Goal: Check status: Check status

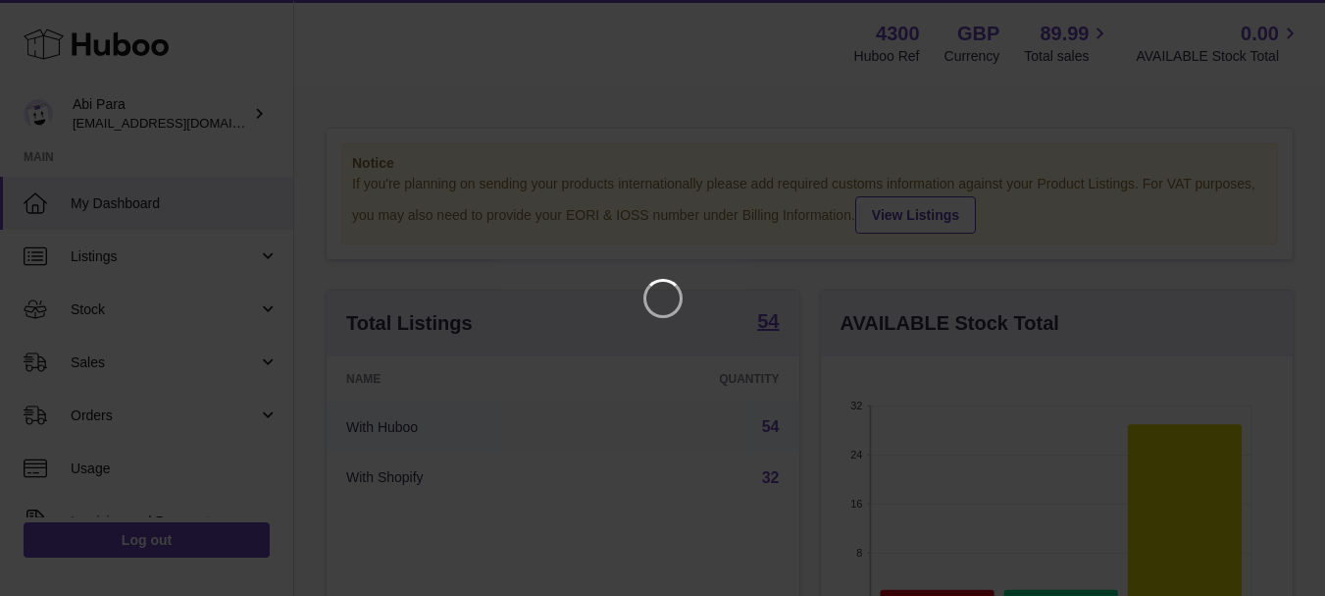
scroll to position [306, 480]
click at [1288, 18] on icon "Close" at bounding box center [1289, 18] width 16 height 16
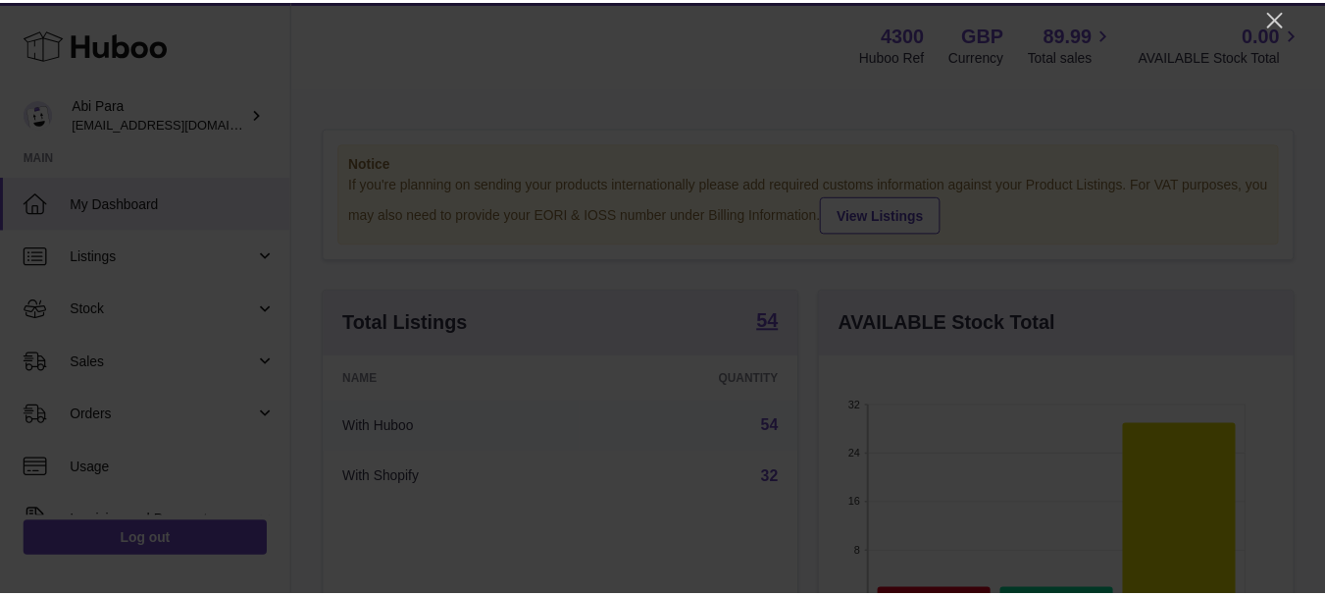
scroll to position [980800, 980633]
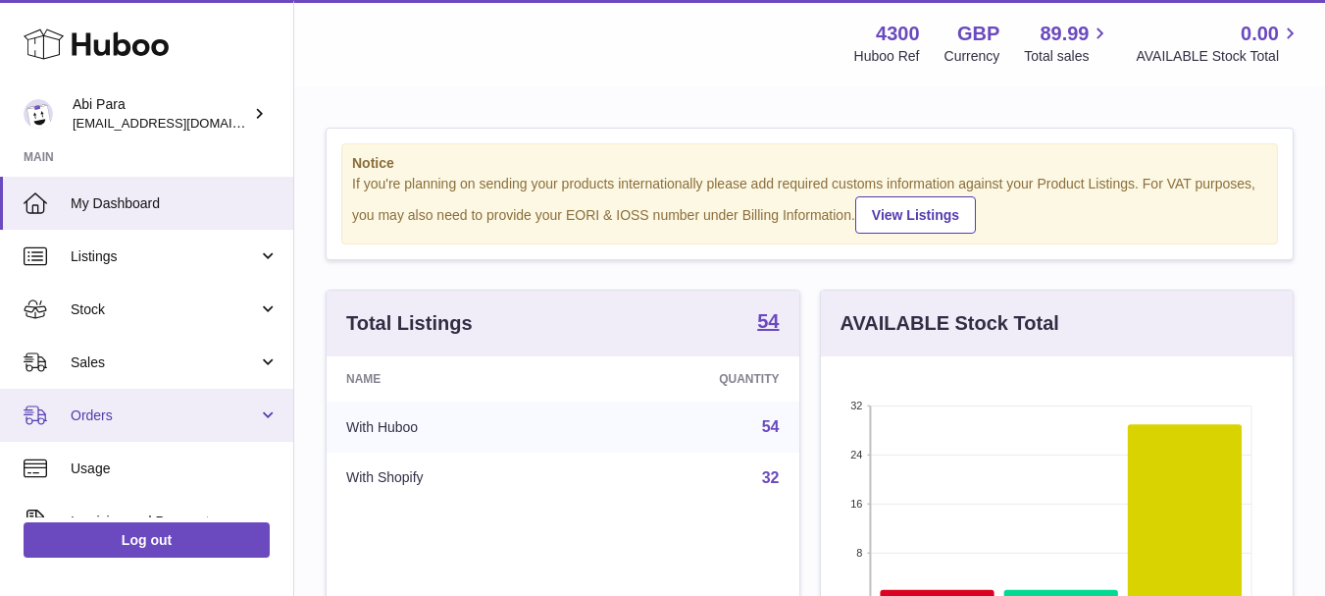
click at [131, 418] on span "Orders" at bounding box center [164, 415] width 187 height 19
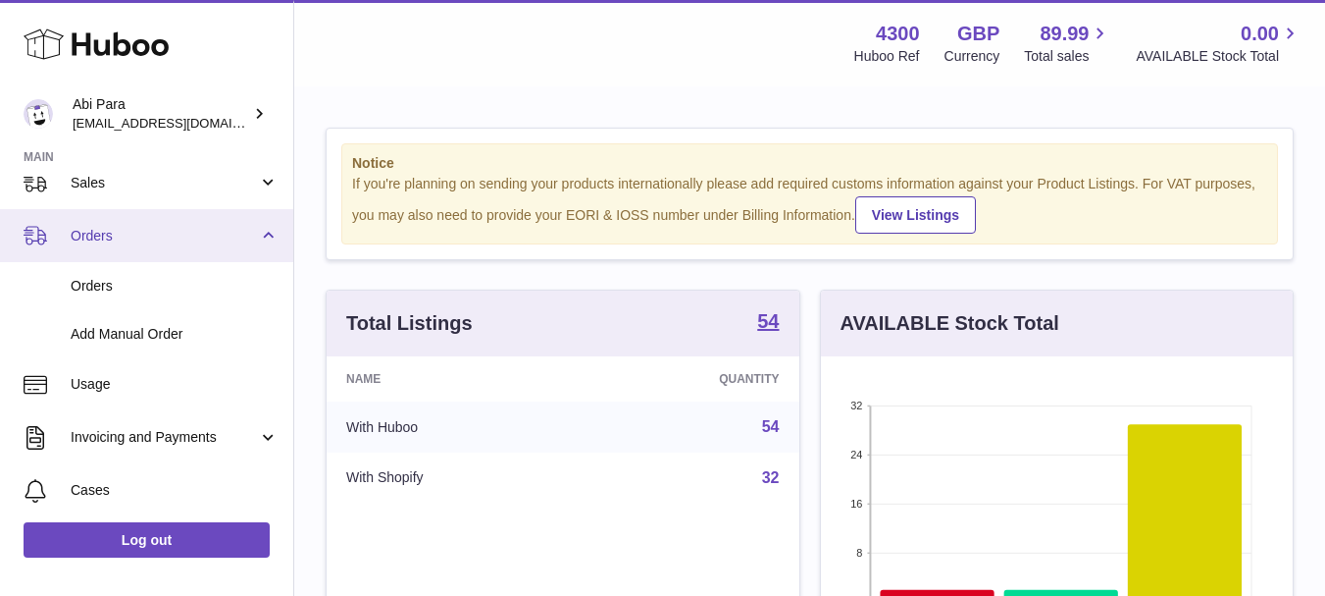
scroll to position [196, 0]
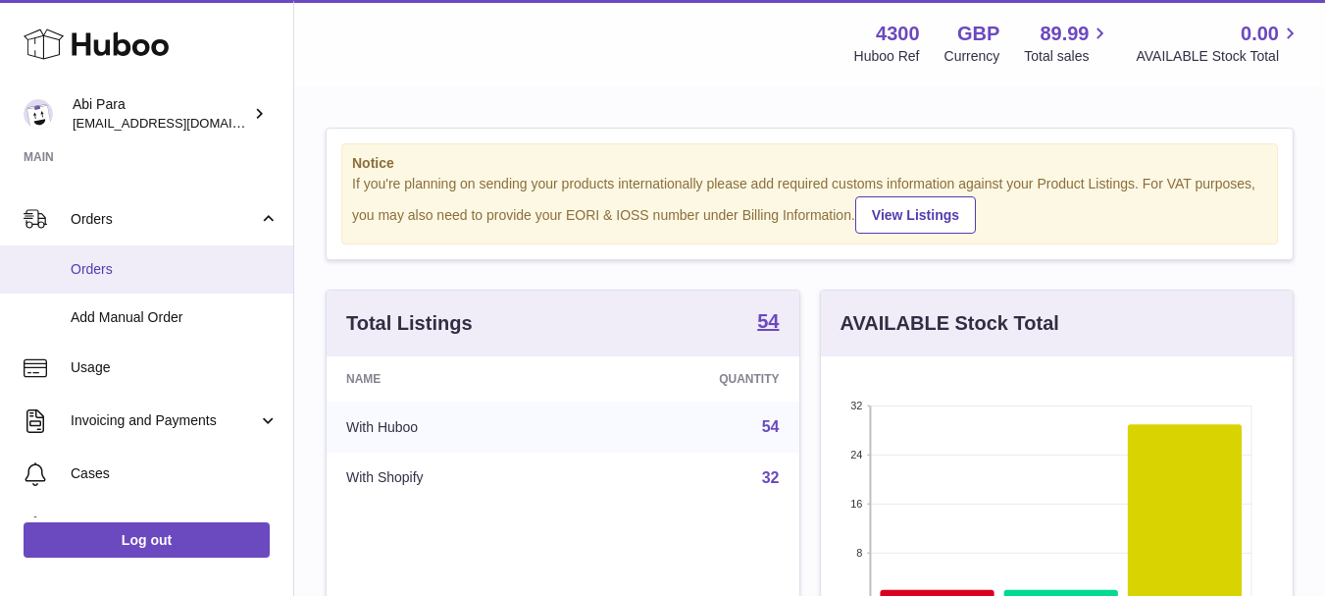
click at [99, 261] on span "Orders" at bounding box center [175, 269] width 208 height 19
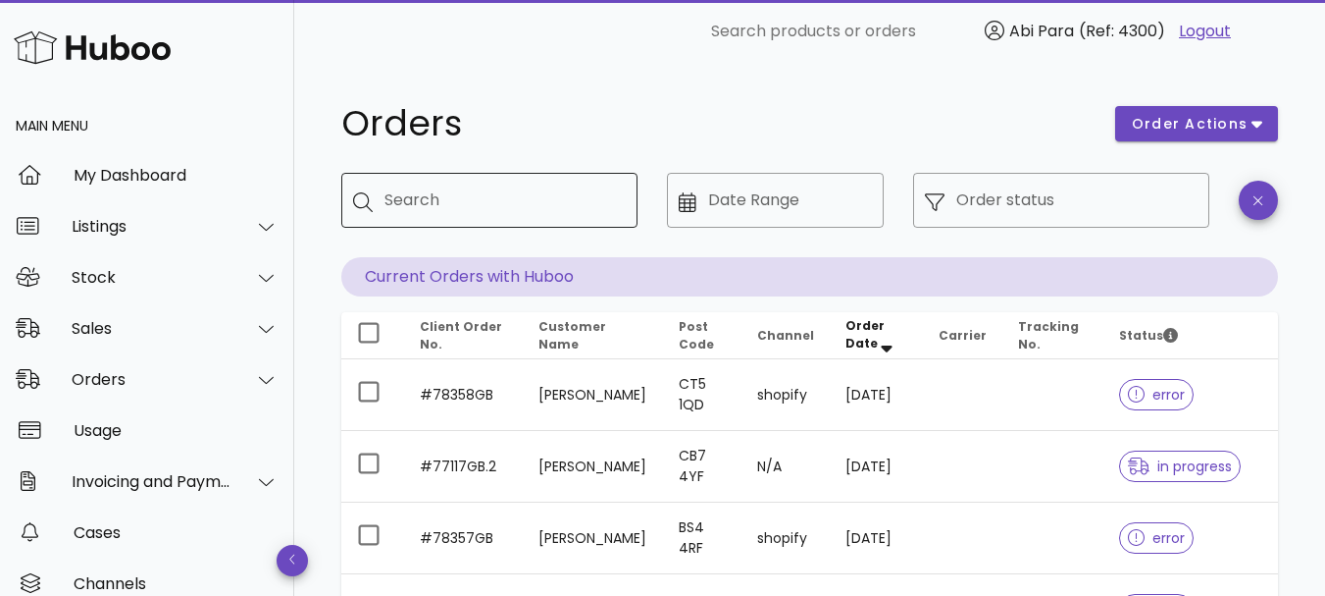
click at [473, 210] on input "Search" at bounding box center [503, 199] width 237 height 31
paste input "*********"
type input "*********"
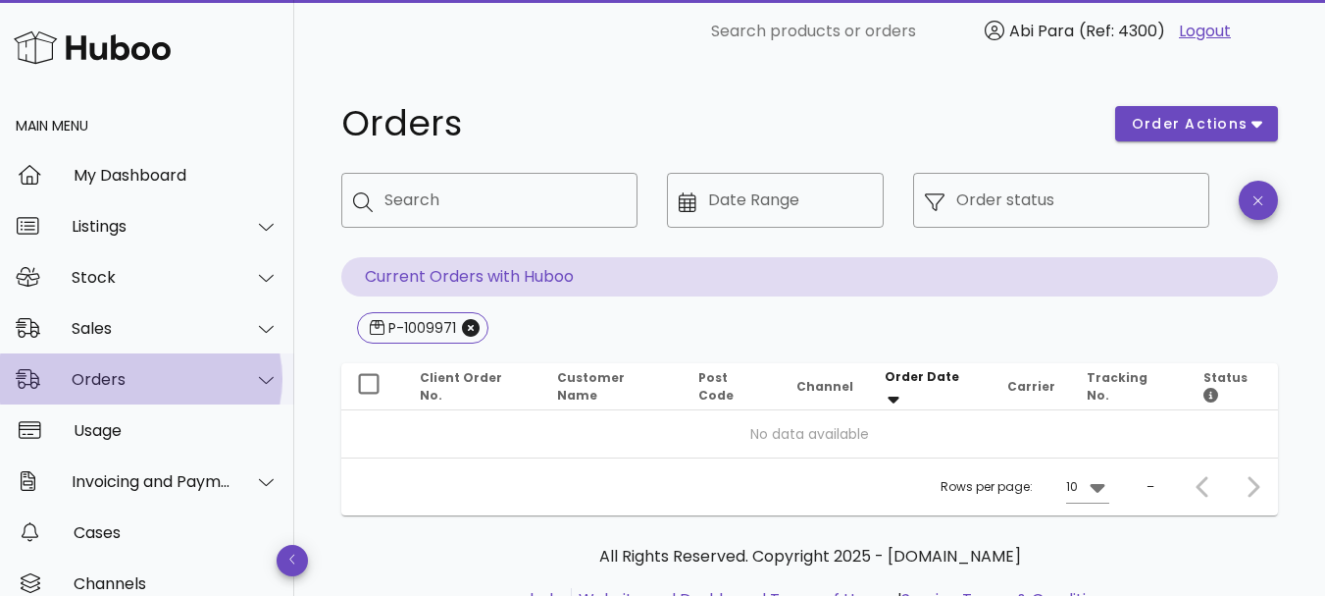
click at [259, 380] on icon at bounding box center [266, 380] width 15 height 18
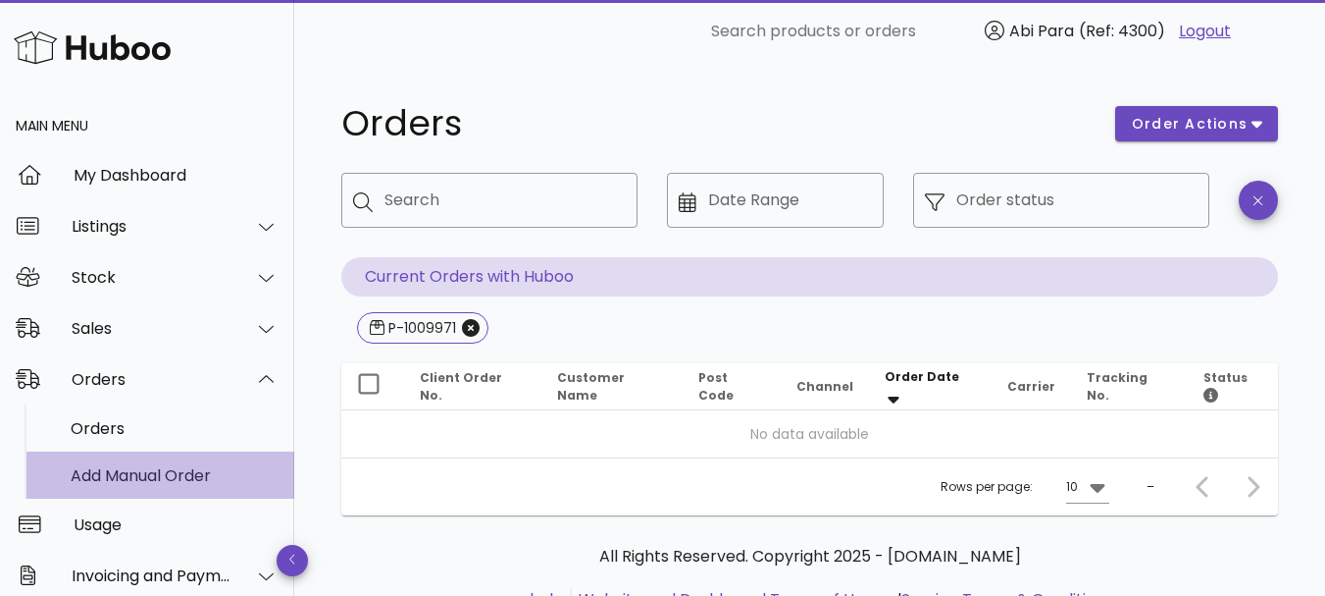
click at [168, 475] on div "Add Manual Order" at bounding box center [175, 475] width 208 height 19
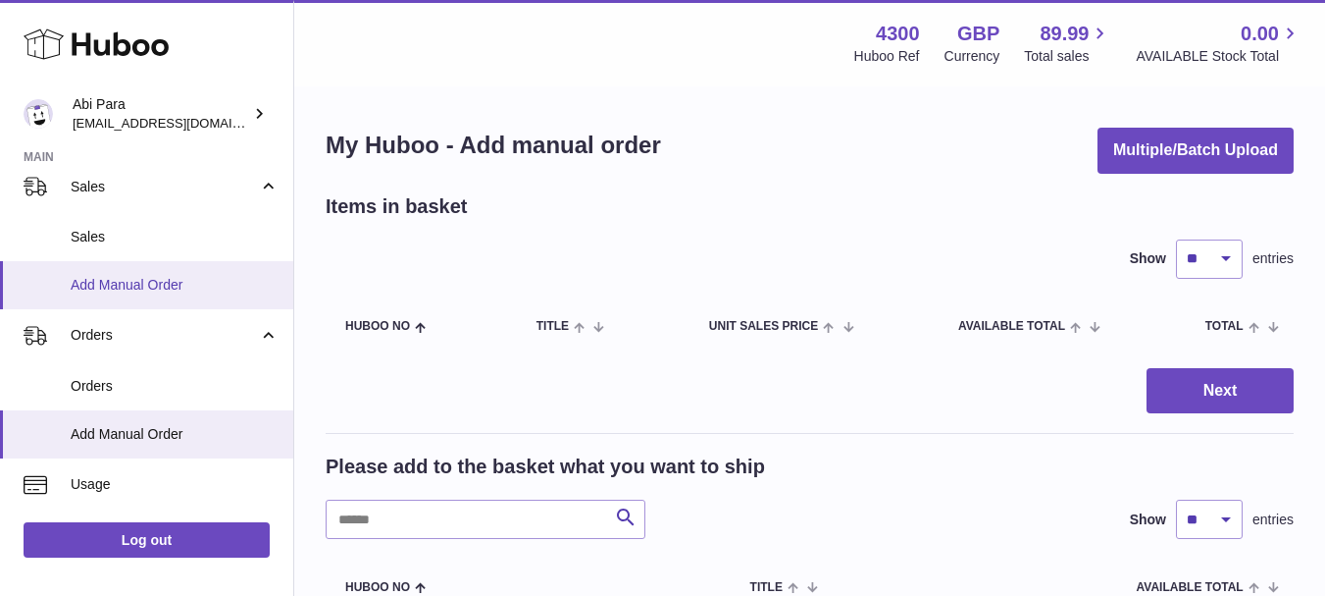
scroll to position [196, 0]
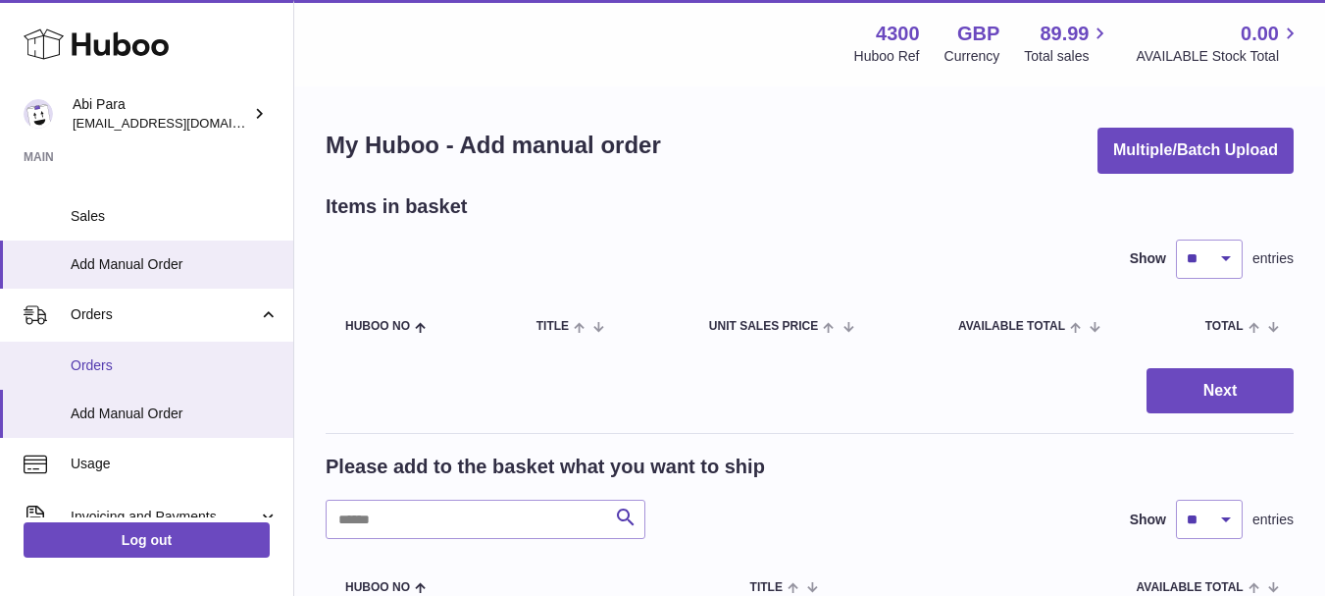
click at [108, 363] on span "Orders" at bounding box center [175, 365] width 208 height 19
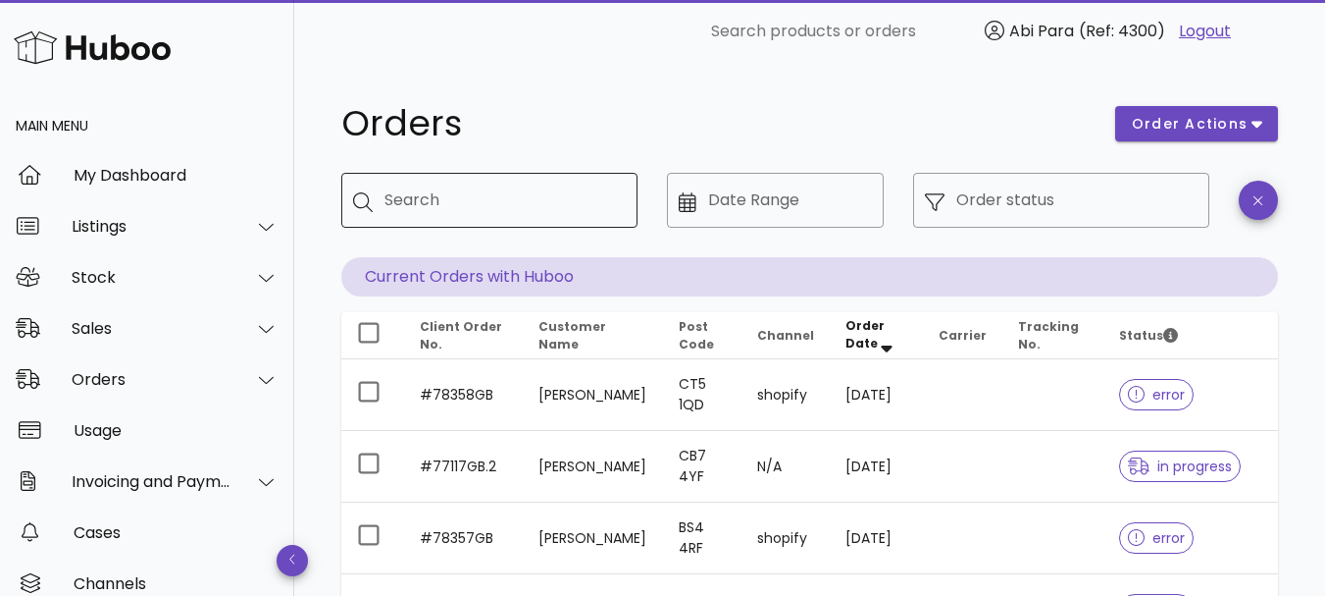
click at [464, 179] on div "Search" at bounding box center [503, 200] width 237 height 55
paste input "********"
type input "********"
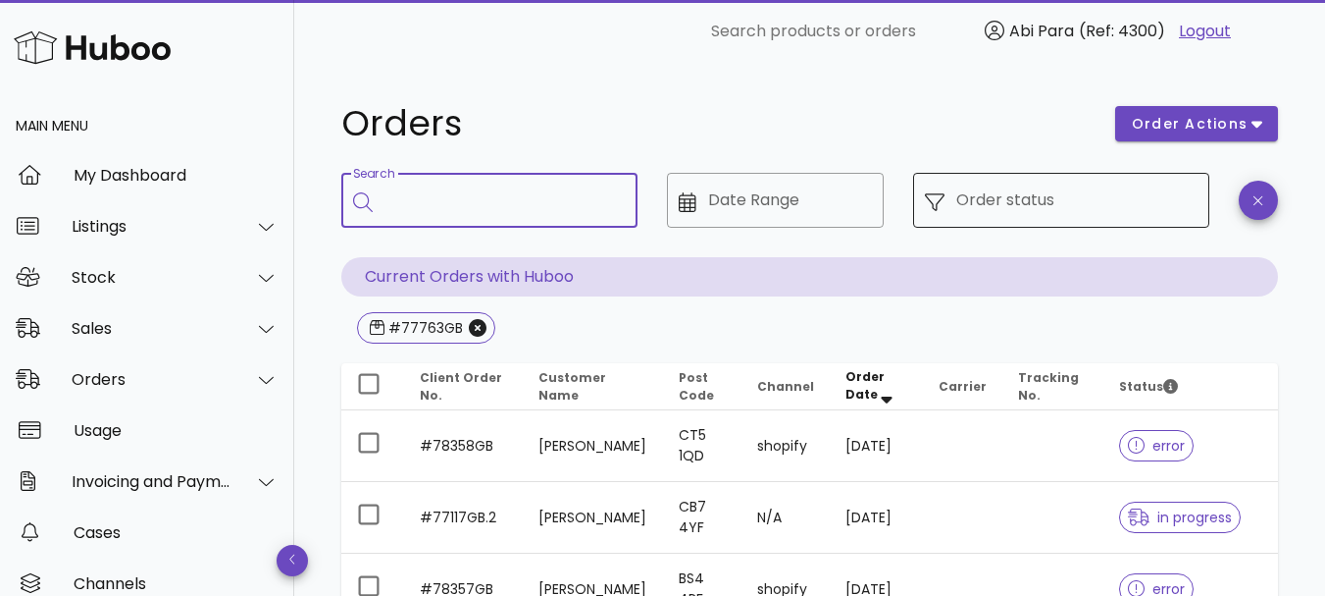
click at [1021, 197] on input "Order status" at bounding box center [1077, 199] width 241 height 31
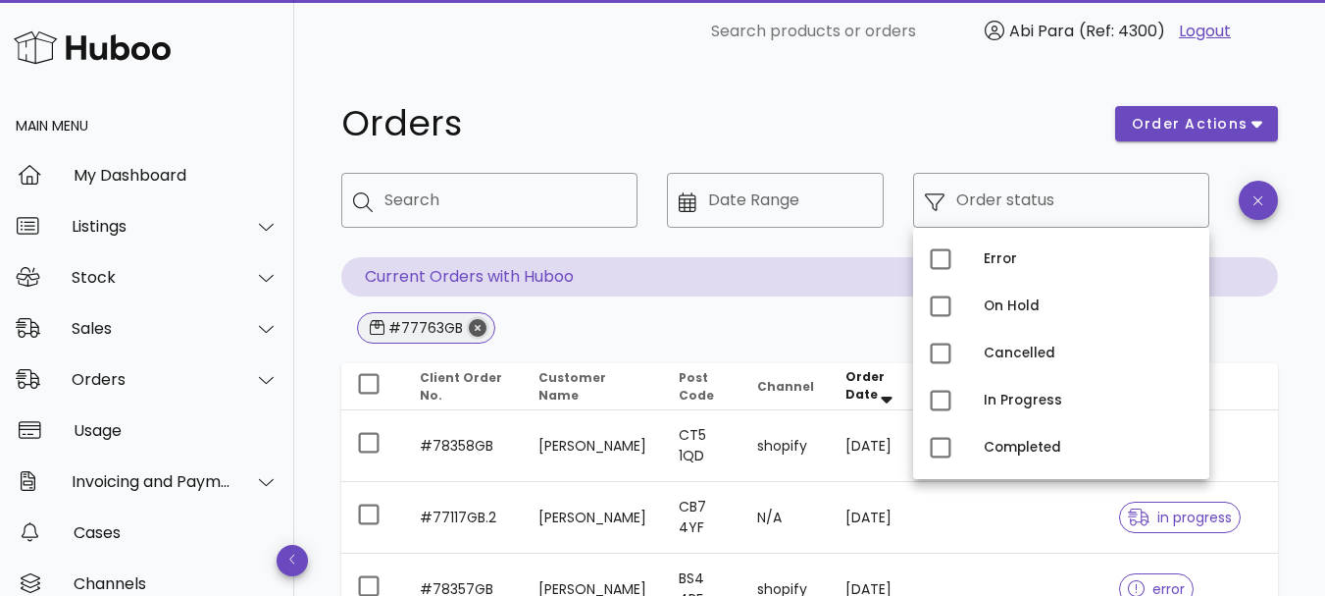
click at [477, 329] on icon "Close" at bounding box center [478, 328] width 18 height 18
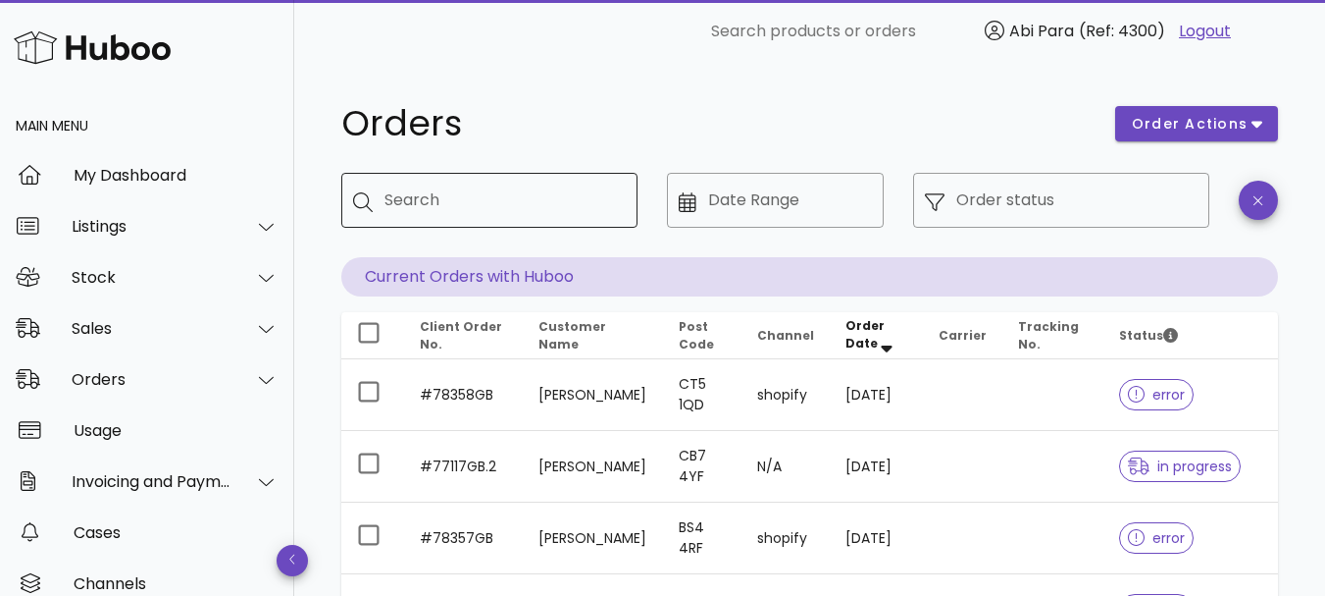
click at [545, 188] on input "Search" at bounding box center [503, 199] width 237 height 31
paste input "**********"
type input "**********"
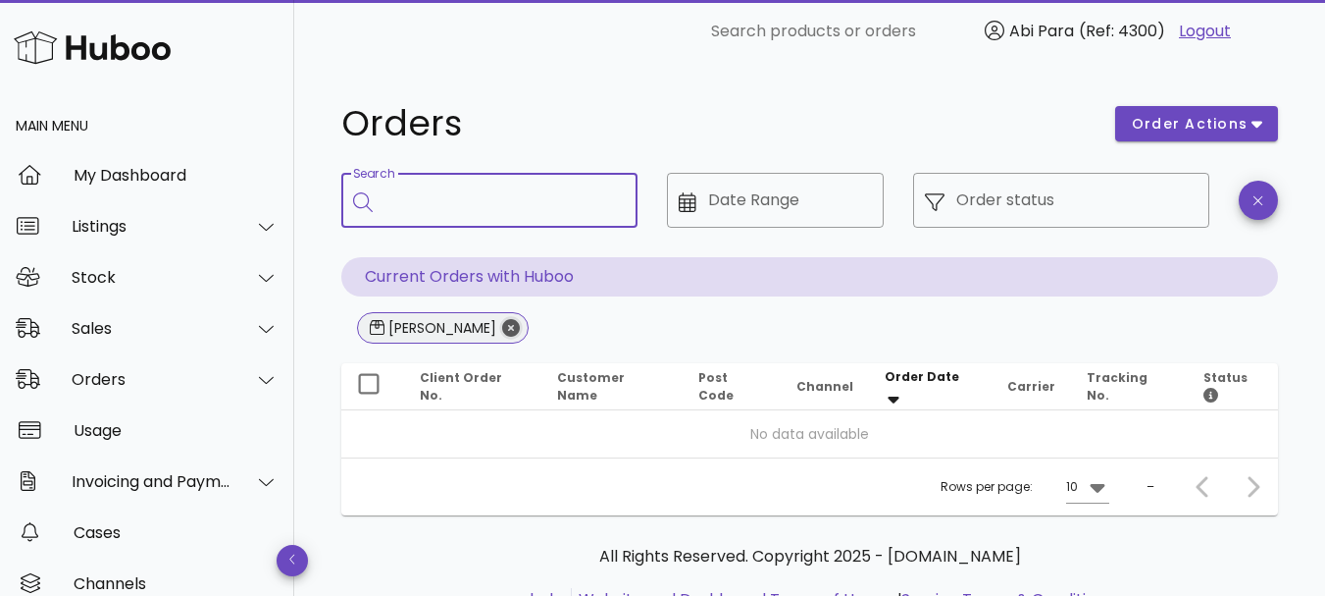
click at [502, 324] on icon "Close" at bounding box center [511, 328] width 18 height 18
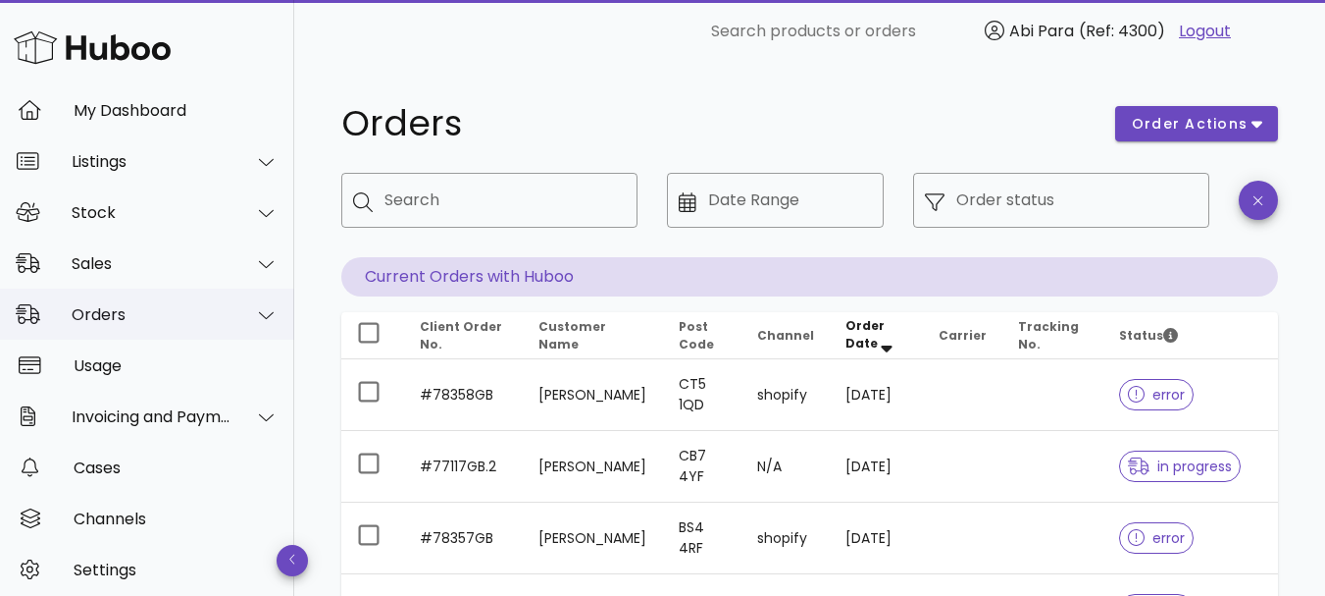
scroll to position [25, 0]
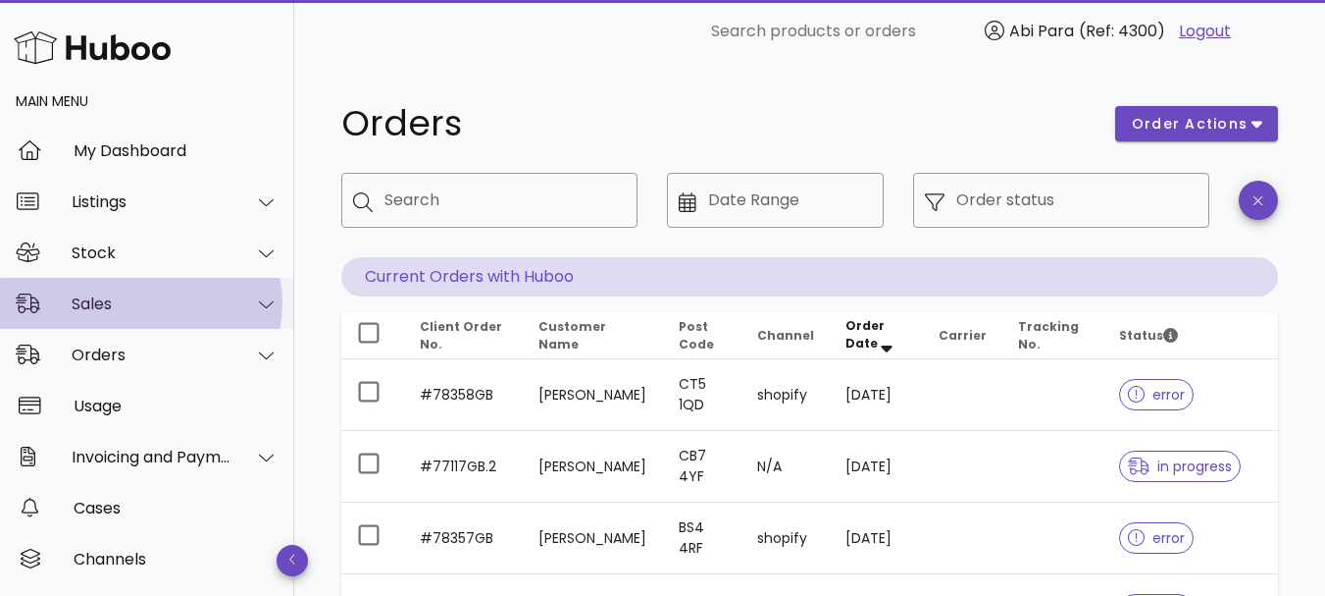
click at [254, 298] on div at bounding box center [266, 304] width 25 height 18
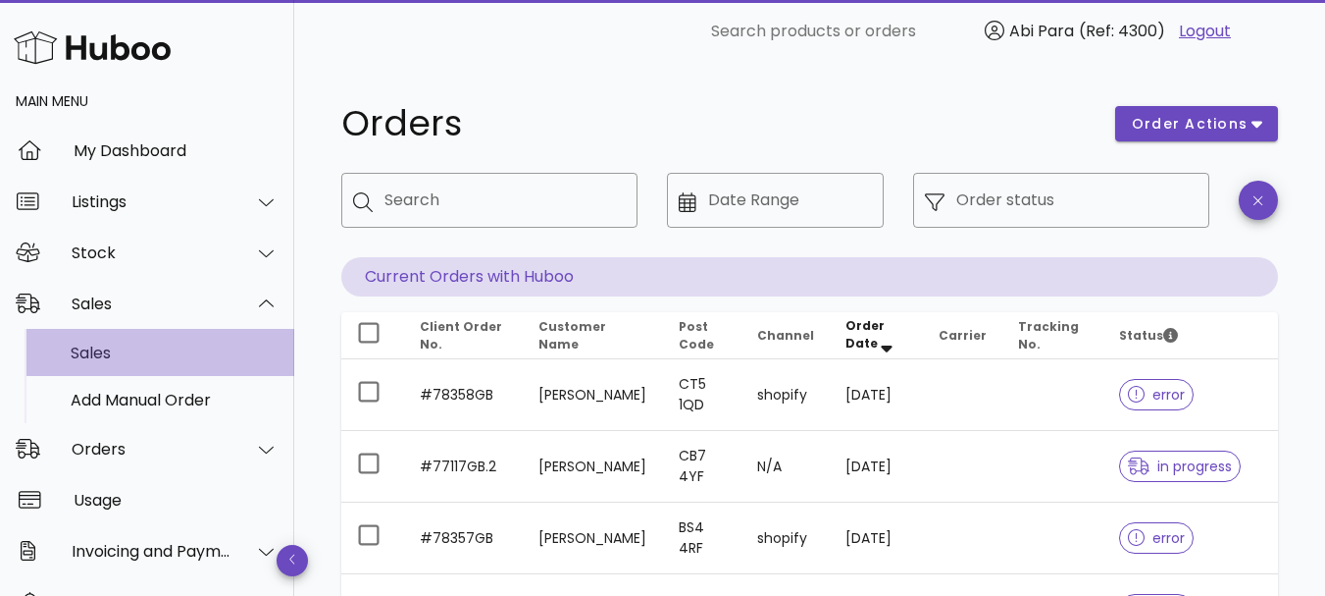
click at [136, 357] on div "Sales" at bounding box center [175, 352] width 208 height 19
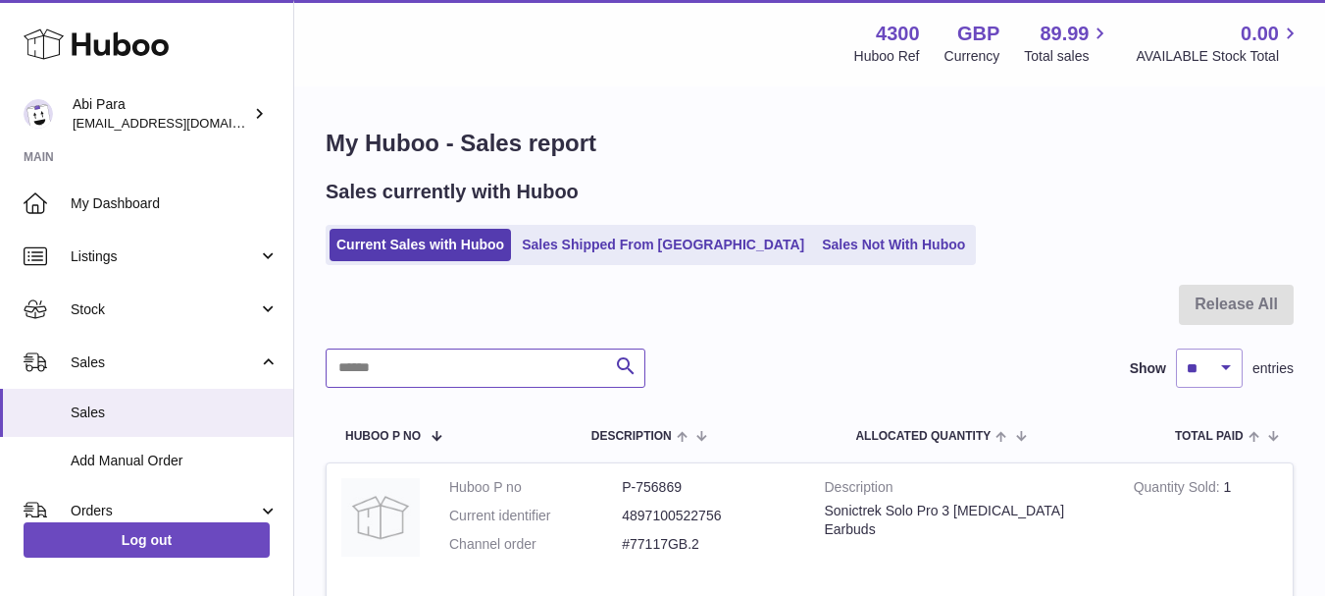
click at [384, 369] on input "text" at bounding box center [486, 367] width 320 height 39
paste input "*********"
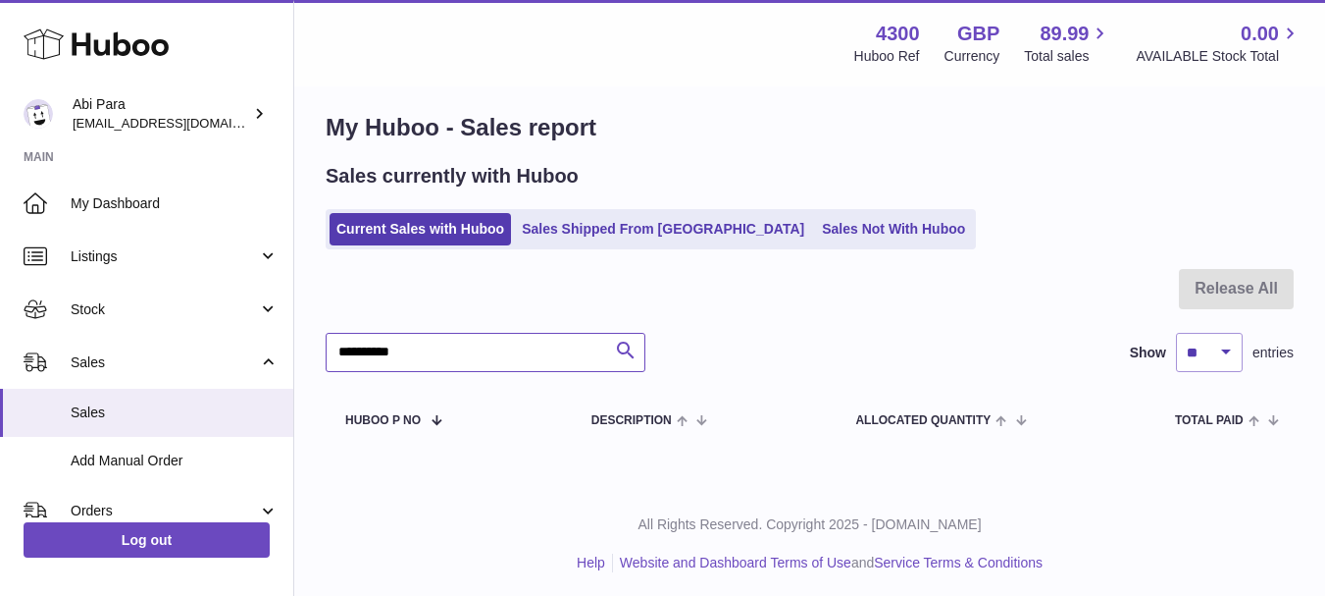
scroll to position [22, 0]
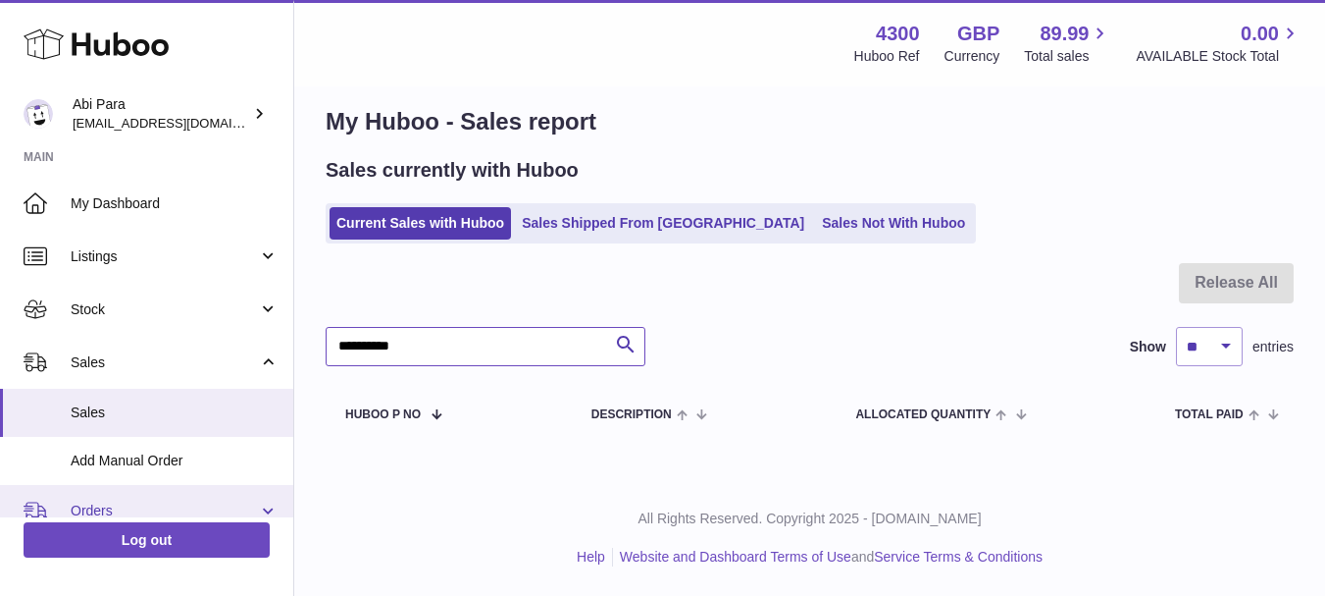
type input "*********"
click at [260, 507] on link "Orders" at bounding box center [146, 511] width 293 height 53
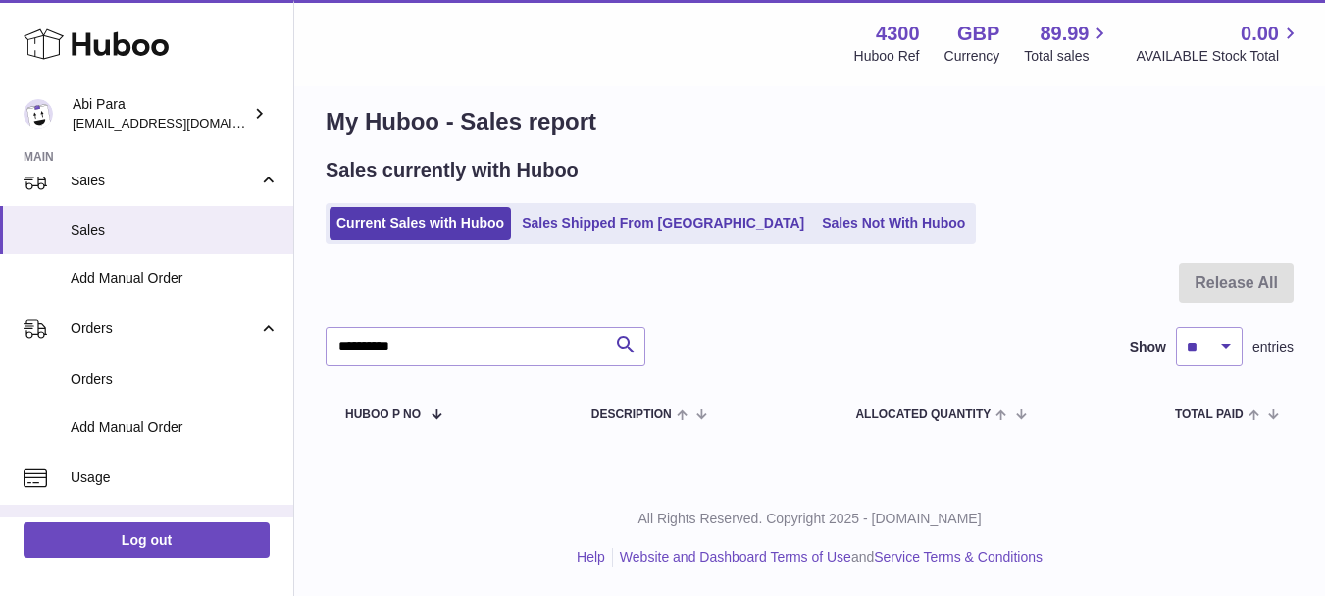
scroll to position [294, 0]
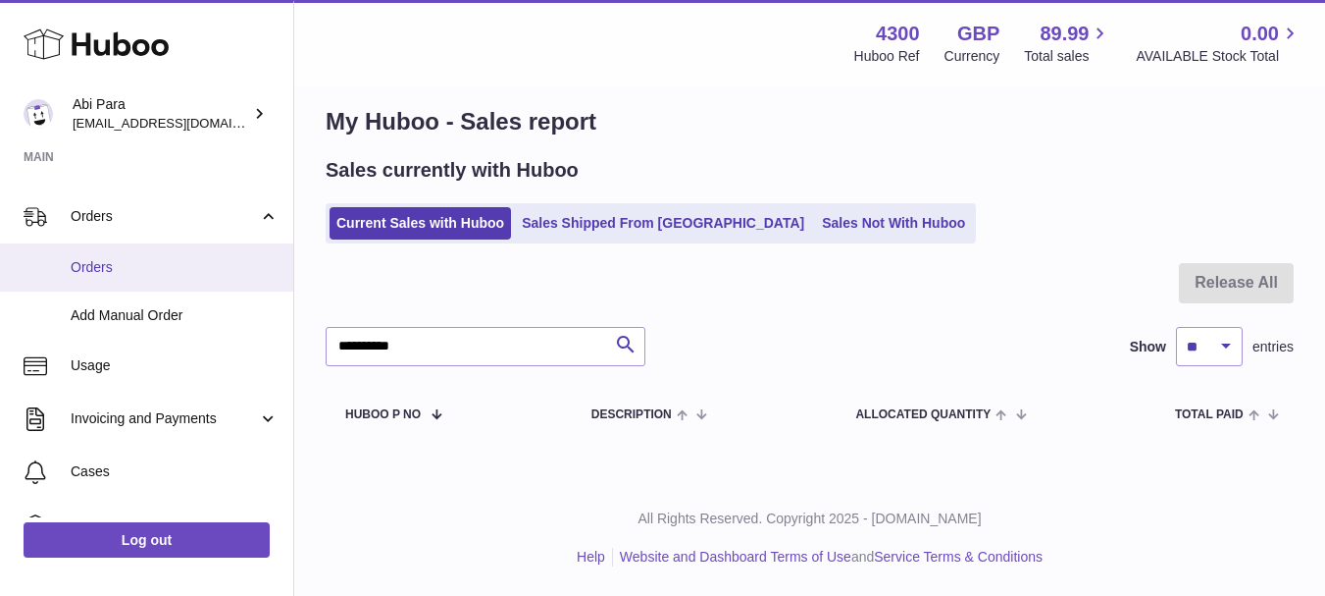
click at [100, 256] on link "Orders" at bounding box center [146, 267] width 293 height 48
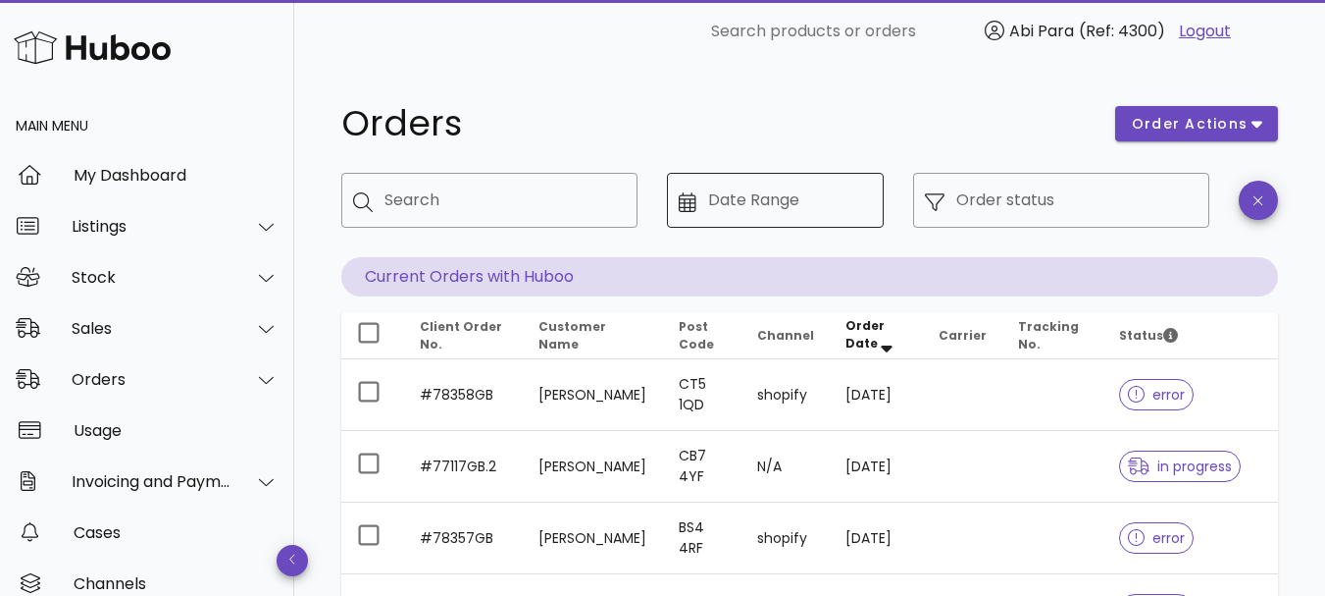
click at [795, 197] on div "Date Range" at bounding box center [790, 200] width 164 height 55
click at [688, 202] on icon at bounding box center [688, 202] width 18 height 20
click at [686, 204] on icon at bounding box center [688, 202] width 18 height 20
click at [691, 201] on icon at bounding box center [688, 202] width 18 height 20
click at [735, 188] on input "Date Range" at bounding box center [790, 199] width 164 height 31
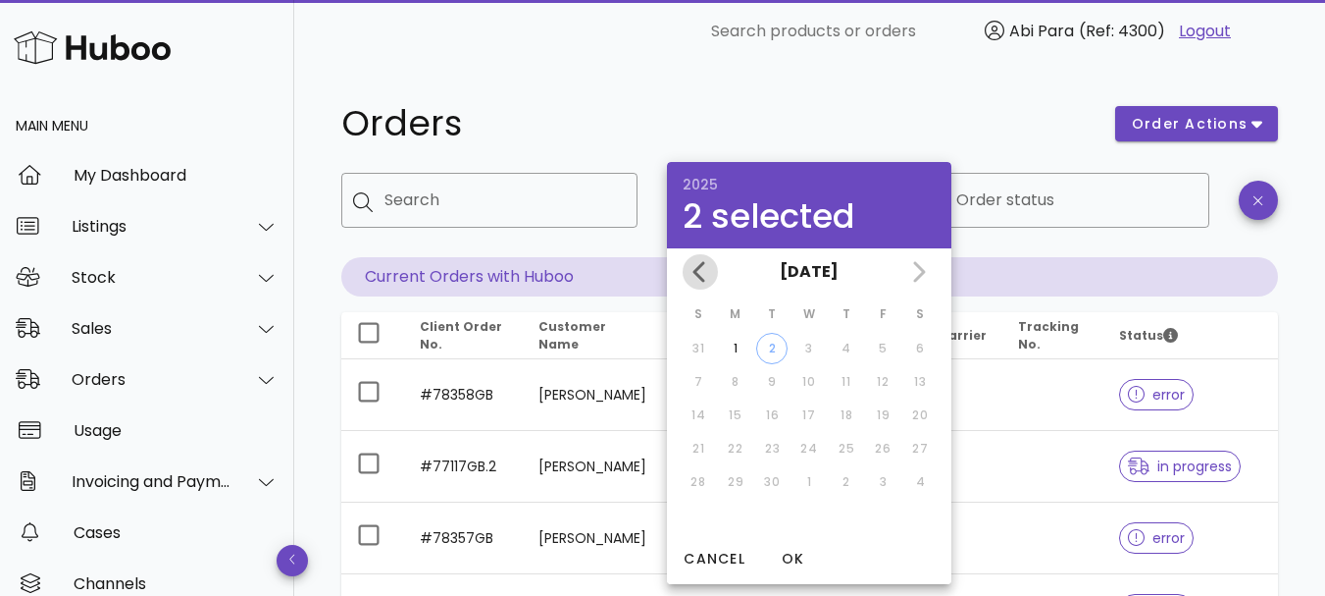
click at [700, 266] on icon "Previous month" at bounding box center [700, 271] width 12 height 21
click at [919, 477] on div "30" at bounding box center [920, 482] width 31 height 18
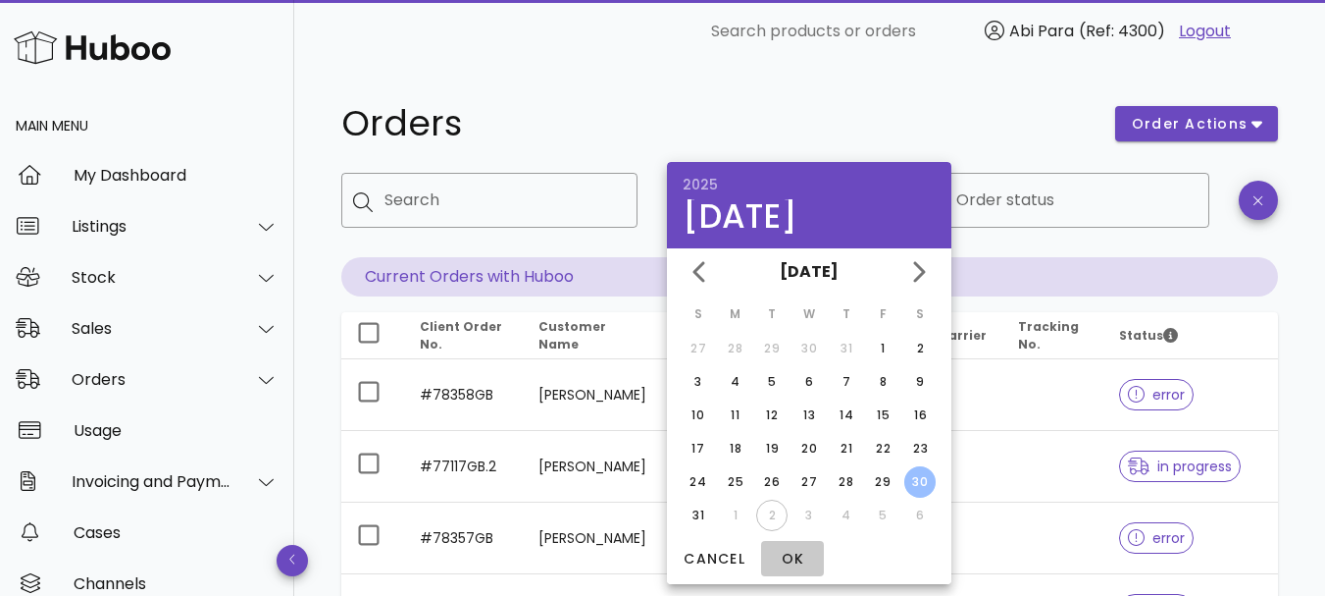
click at [788, 549] on span "OK" at bounding box center [792, 558] width 47 height 21
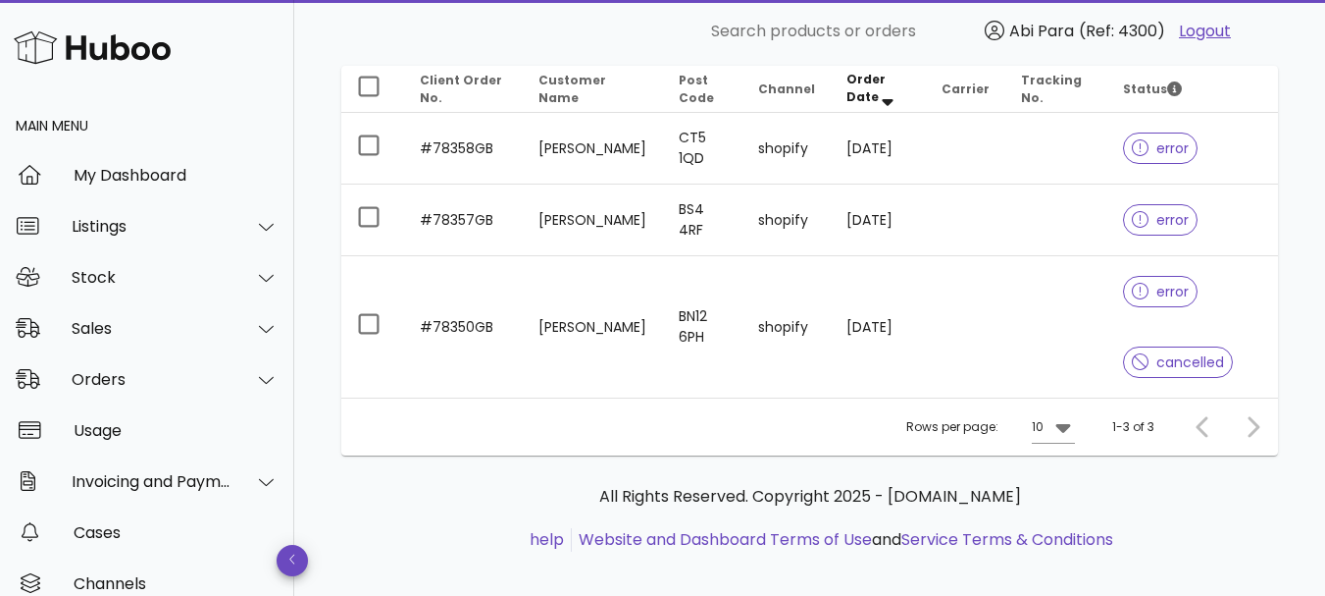
scroll to position [265, 0]
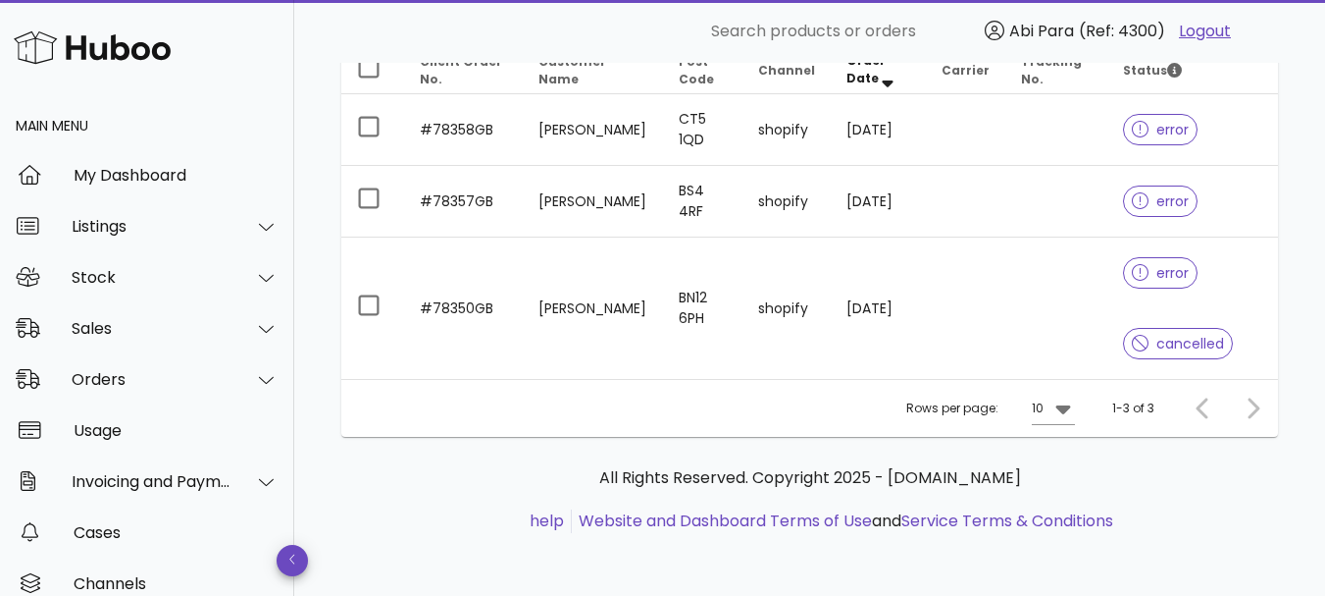
click at [1254, 402] on div at bounding box center [1249, 407] width 42 height 35
click at [1062, 407] on icon at bounding box center [1063, 409] width 15 height 9
click at [733, 407] on div "Rows per page: 10 1-3 of 3" at bounding box center [809, 408] width 937 height 58
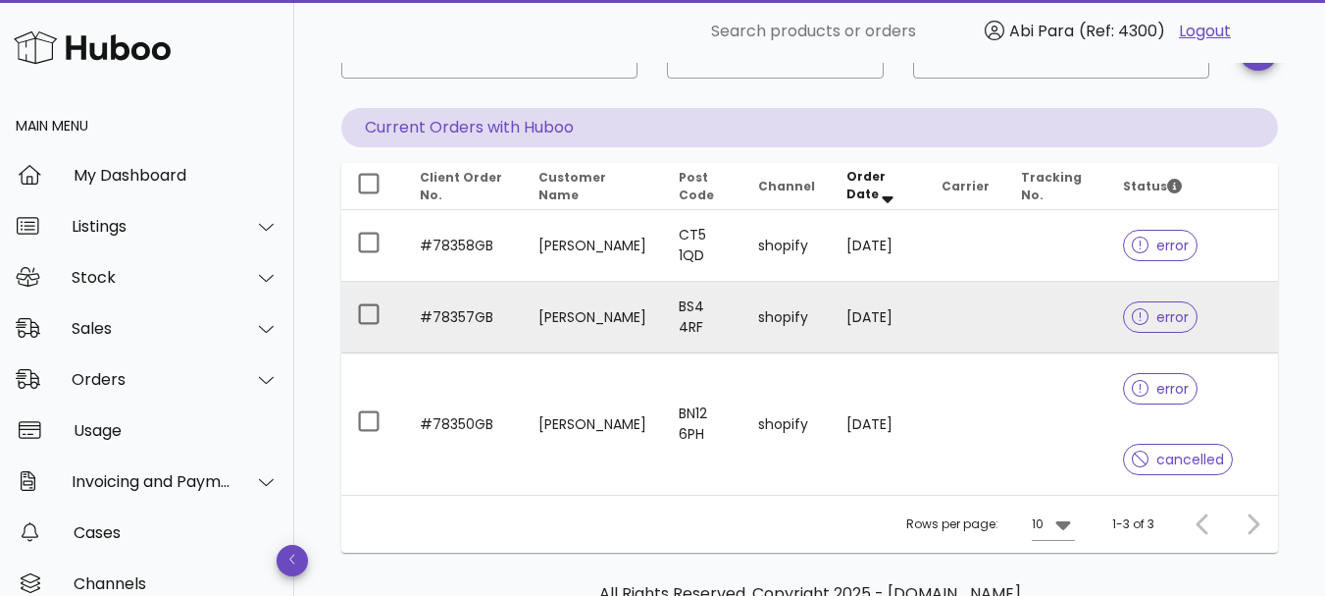
scroll to position [196, 0]
